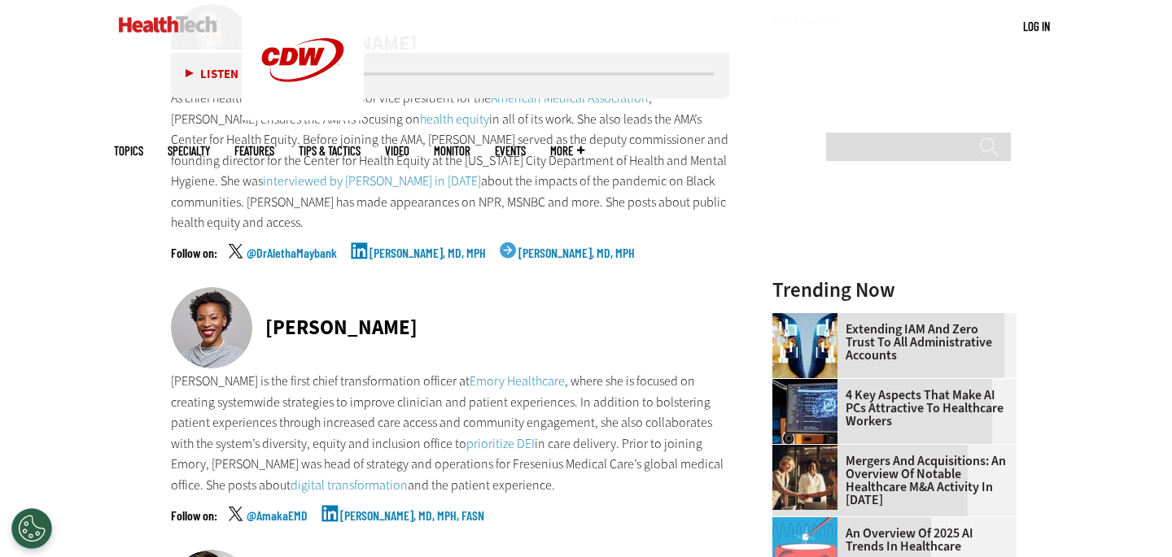
click at [350, 390] on p "[PERSON_NAME] is the first chief transformation officer at Emory Healthcare , w…" at bounding box center [450, 433] width 558 height 125
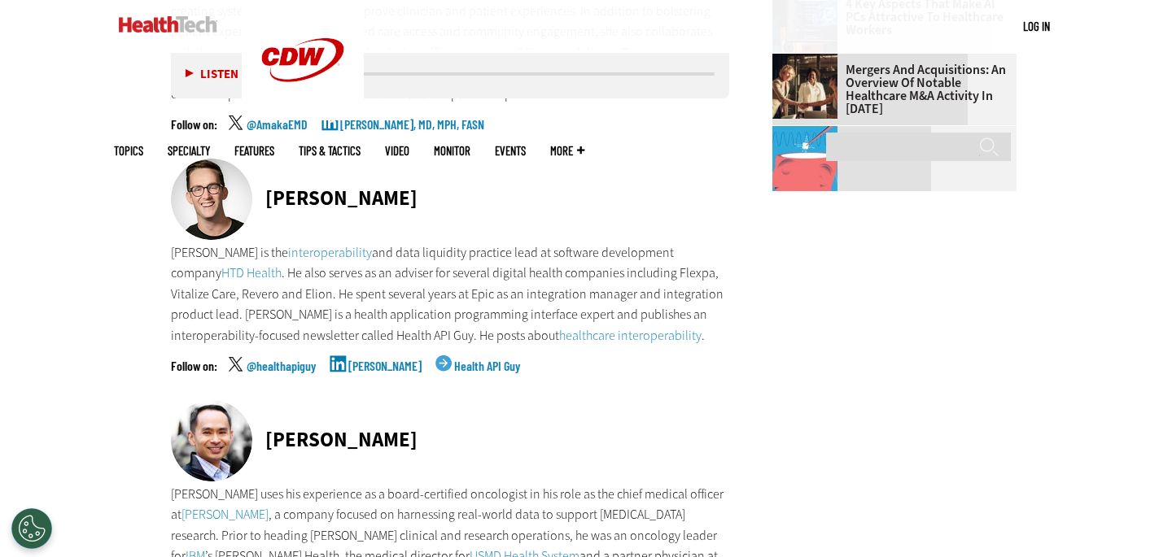
scroll to position [2032, 0]
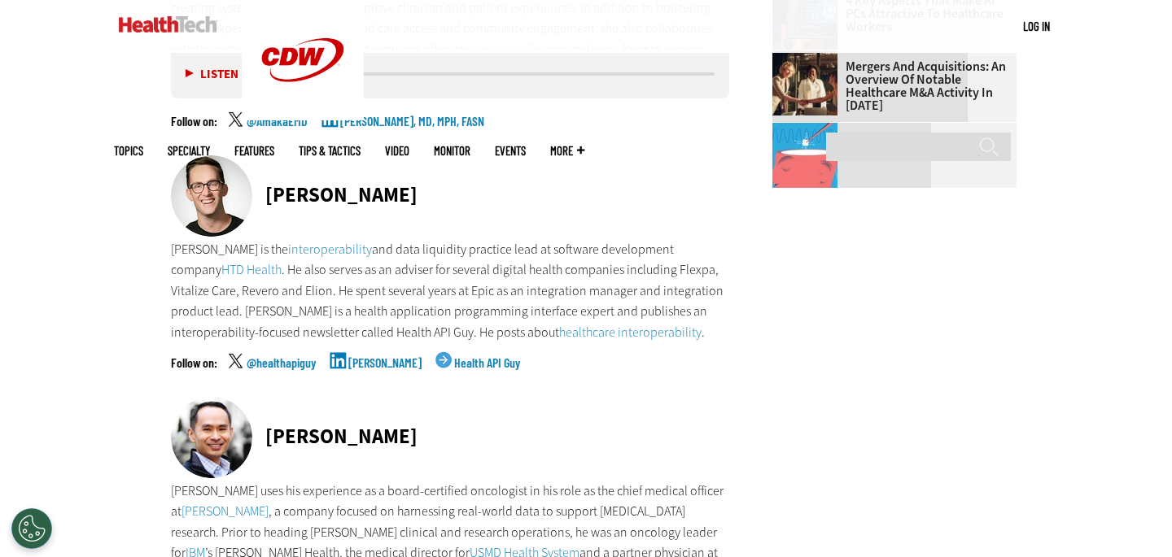
drag, startPoint x: 264, startPoint y: 174, endPoint x: 406, endPoint y: 175, distance: 142.4
click at [406, 175] on div "[PERSON_NAME]" at bounding box center [450, 197] width 558 height 84
copy div "[PERSON_NAME]"
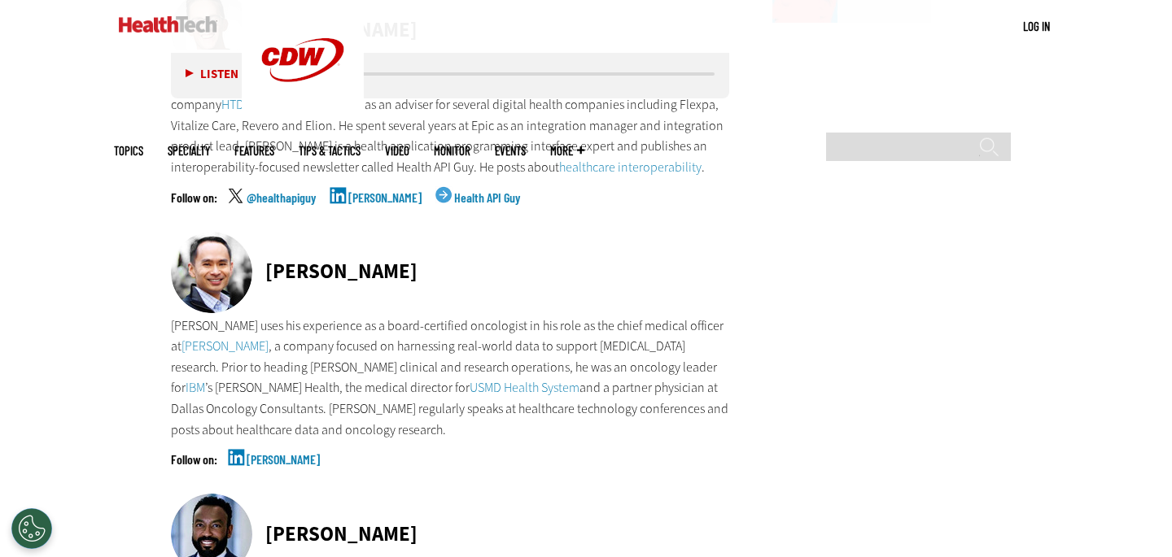
scroll to position [2300, 0]
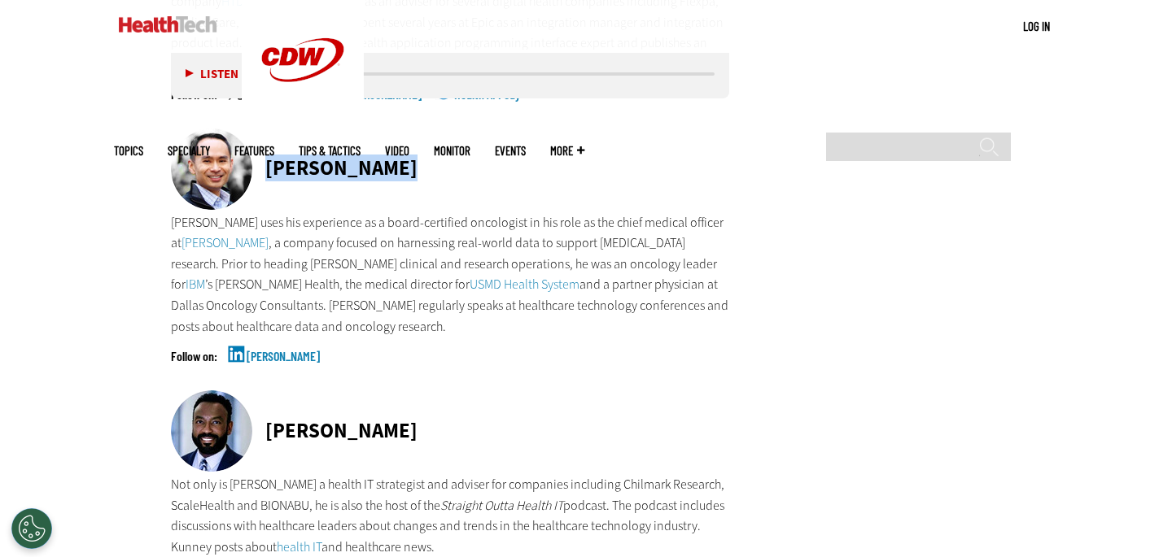
drag, startPoint x: 269, startPoint y: 142, endPoint x: 392, endPoint y: 137, distance: 123.8
click at [392, 137] on div "[PERSON_NAME]" at bounding box center [450, 171] width 558 height 84
copy div "[PERSON_NAME]"
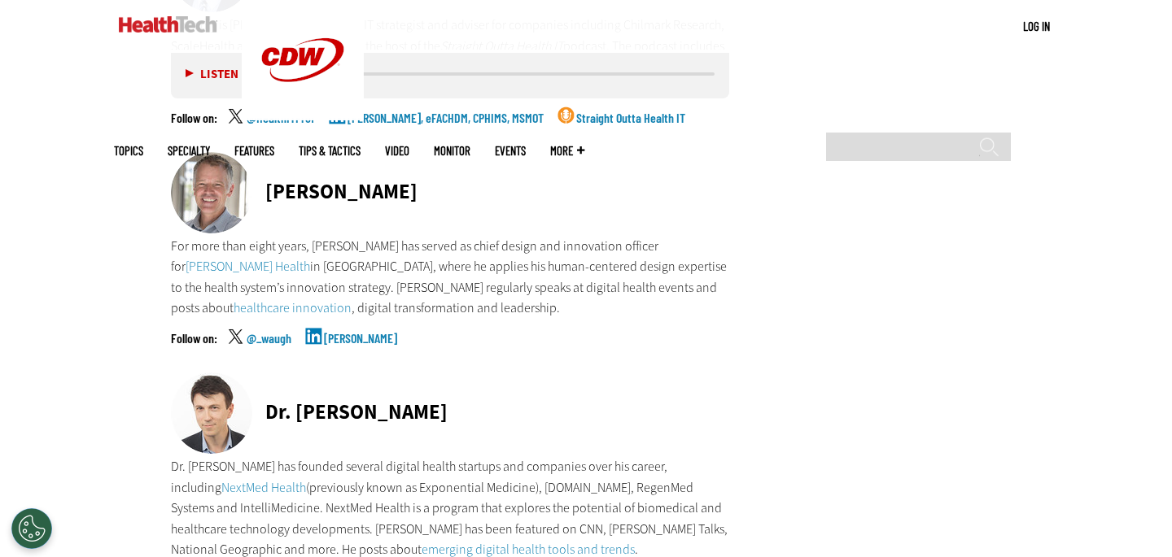
scroll to position [2763, 0]
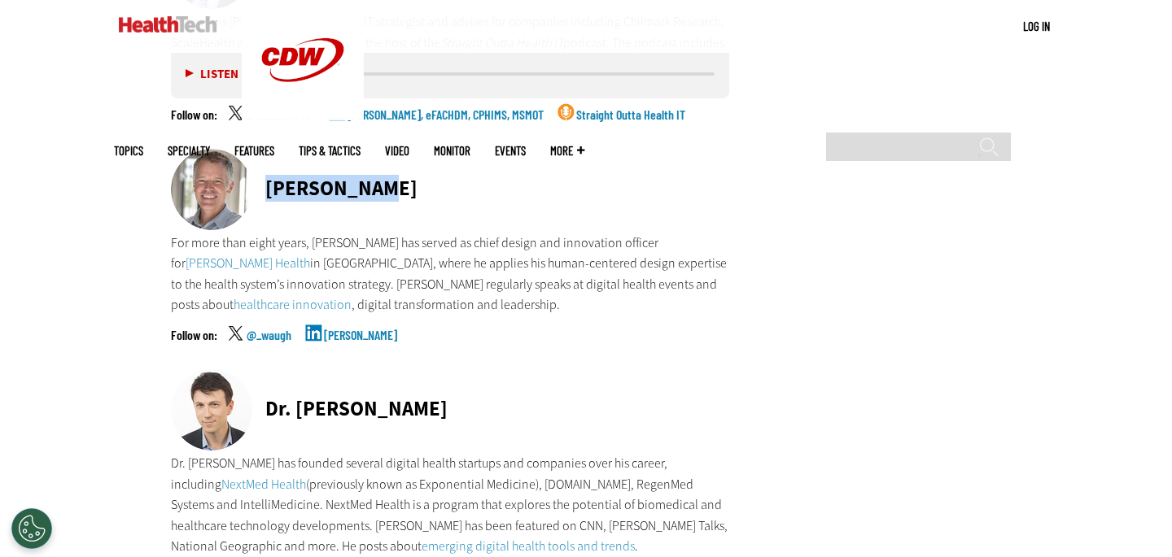
drag, startPoint x: 265, startPoint y: 144, endPoint x: 437, endPoint y: 143, distance: 171.7
click at [437, 149] on div "[PERSON_NAME]" at bounding box center [450, 191] width 558 height 84
copy div "[PERSON_NAME]"
click at [352, 329] on link "[PERSON_NAME]" at bounding box center [360, 349] width 73 height 41
click at [450, 396] on div "Dr. [PERSON_NAME]" at bounding box center [450, 411] width 558 height 84
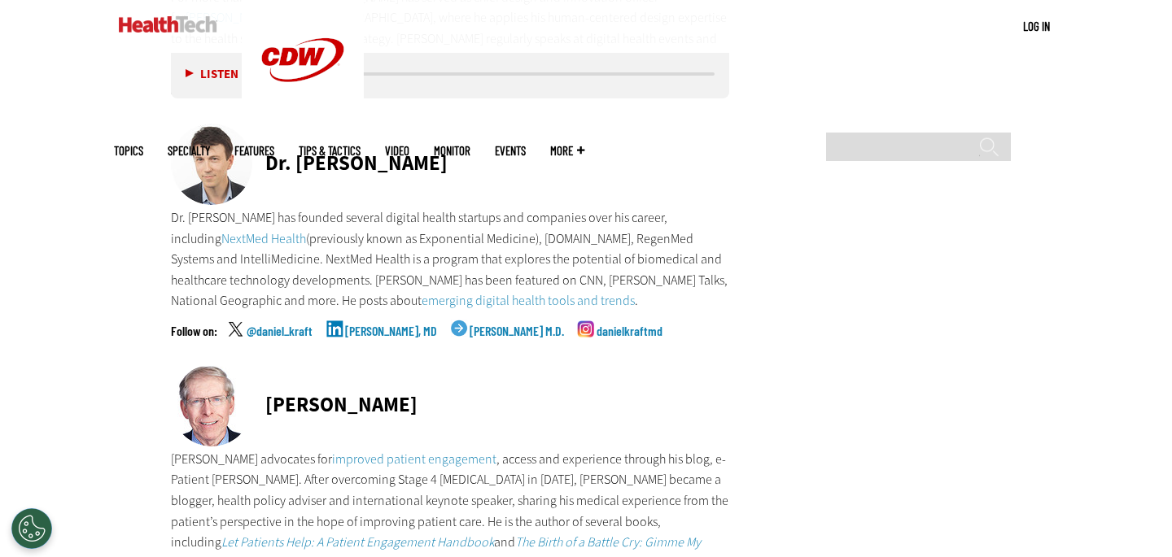
scroll to position [2990, 0]
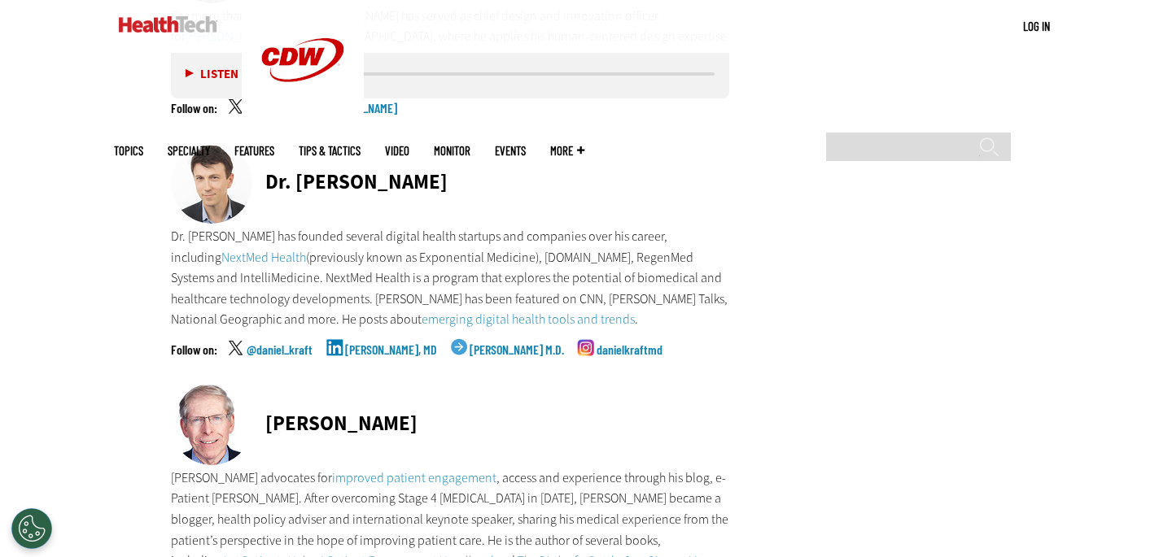
click at [380, 343] on link "[PERSON_NAME], MD" at bounding box center [391, 363] width 92 height 41
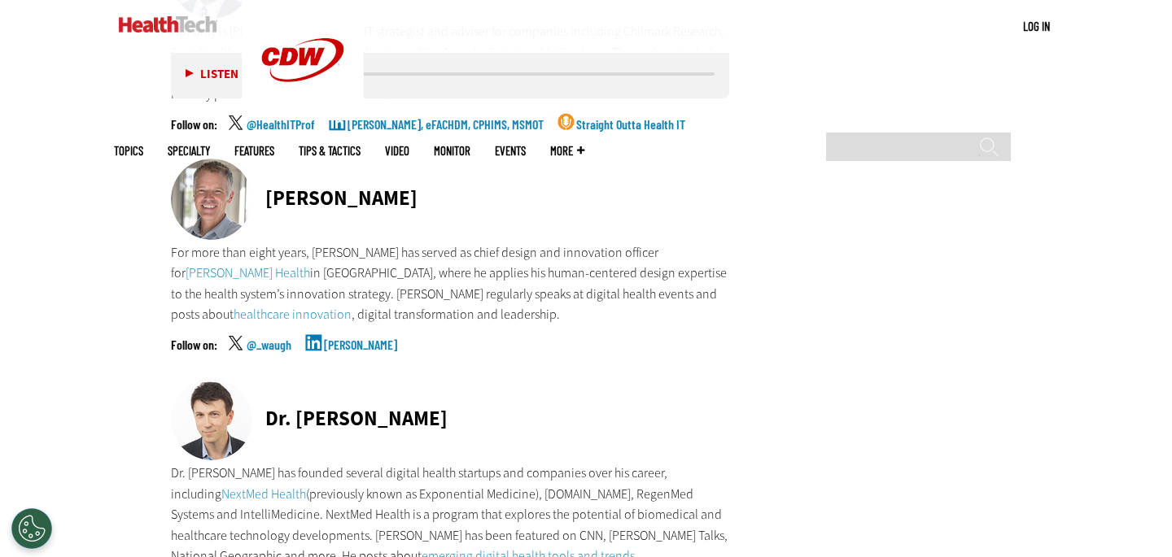
scroll to position [2769, 0]
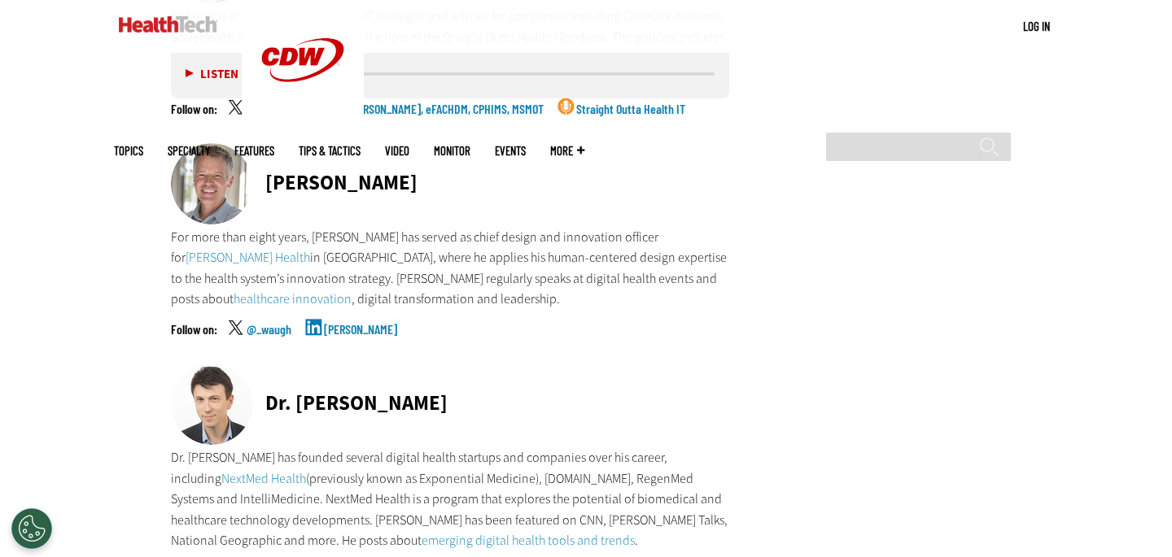
click at [357, 323] on link "[PERSON_NAME]" at bounding box center [360, 343] width 73 height 41
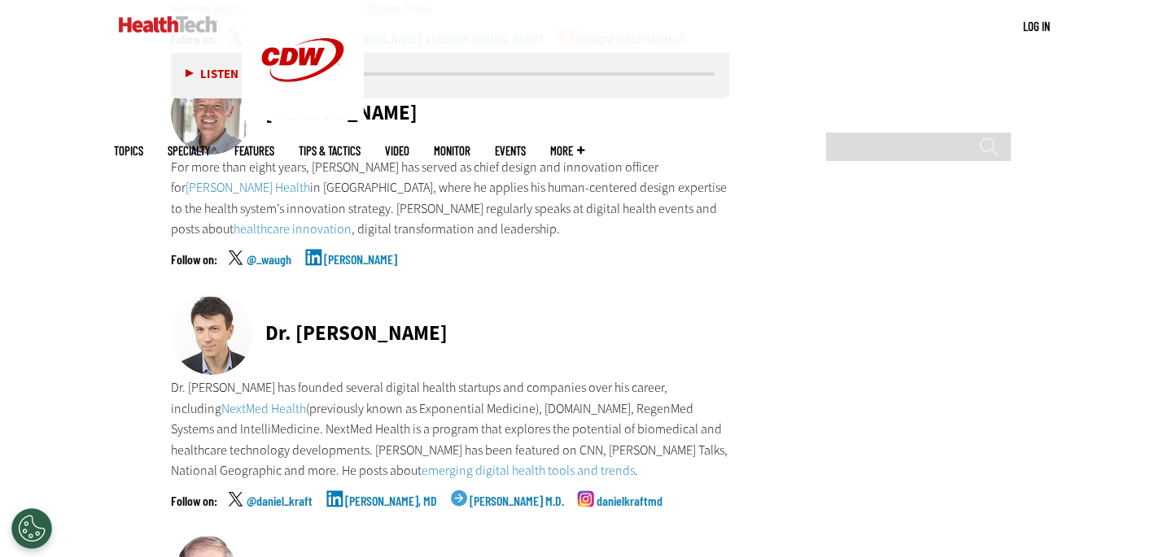
scroll to position [2941, 0]
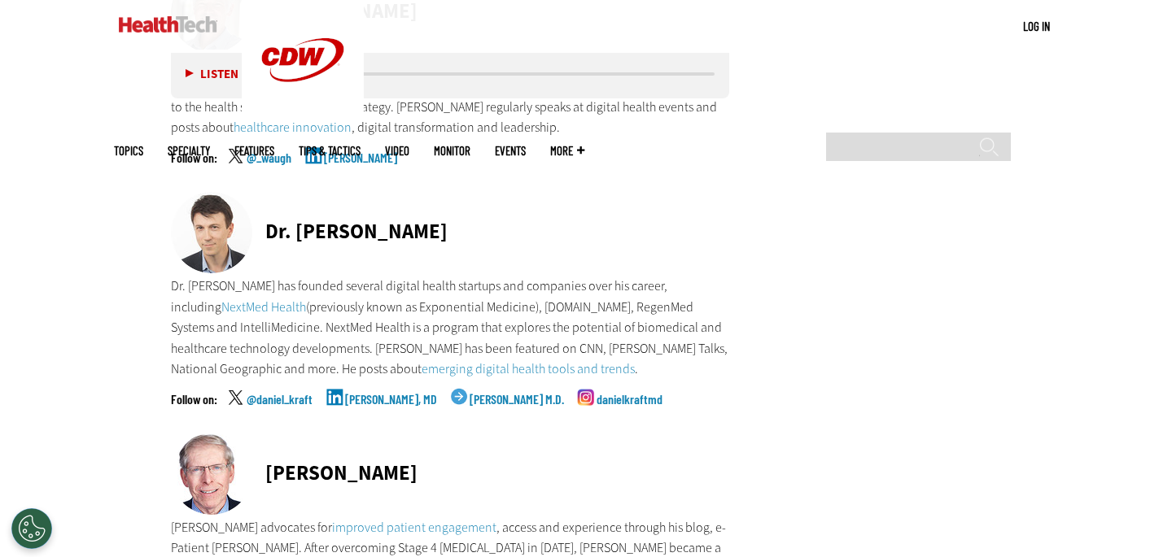
click at [383, 393] on link "[PERSON_NAME], MD" at bounding box center [391, 413] width 92 height 41
